Goal: Task Accomplishment & Management: Manage account settings

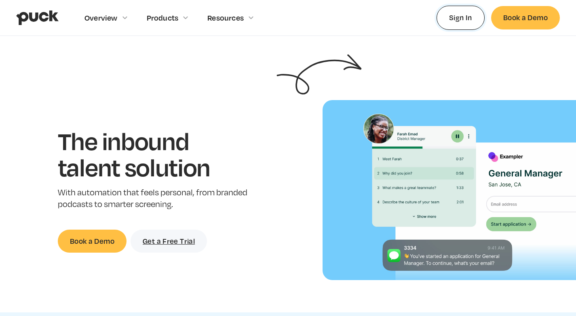
click at [452, 21] on link "Sign In" at bounding box center [460, 18] width 48 height 24
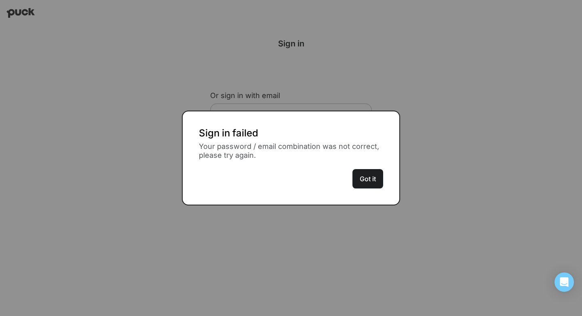
click at [359, 184] on button "Got it" at bounding box center [367, 178] width 31 height 19
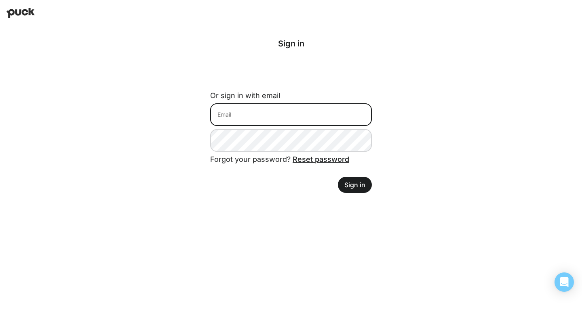
click at [286, 117] on input at bounding box center [291, 114] width 162 height 23
type input "[EMAIL_ADDRESS][DOMAIN_NAME]"
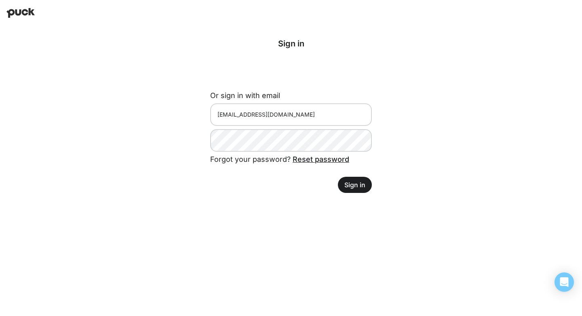
click at [342, 185] on button "Sign in" at bounding box center [355, 185] width 34 height 16
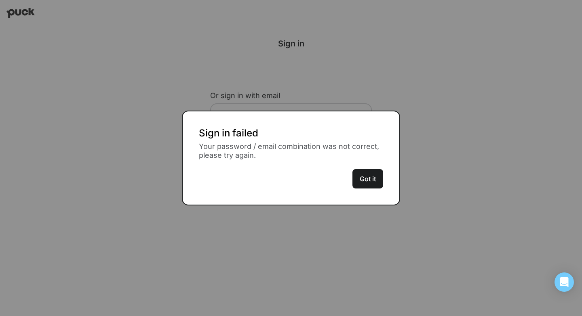
click at [360, 182] on button "Got it" at bounding box center [367, 178] width 31 height 19
